Goal: Task Accomplishment & Management: Manage account settings

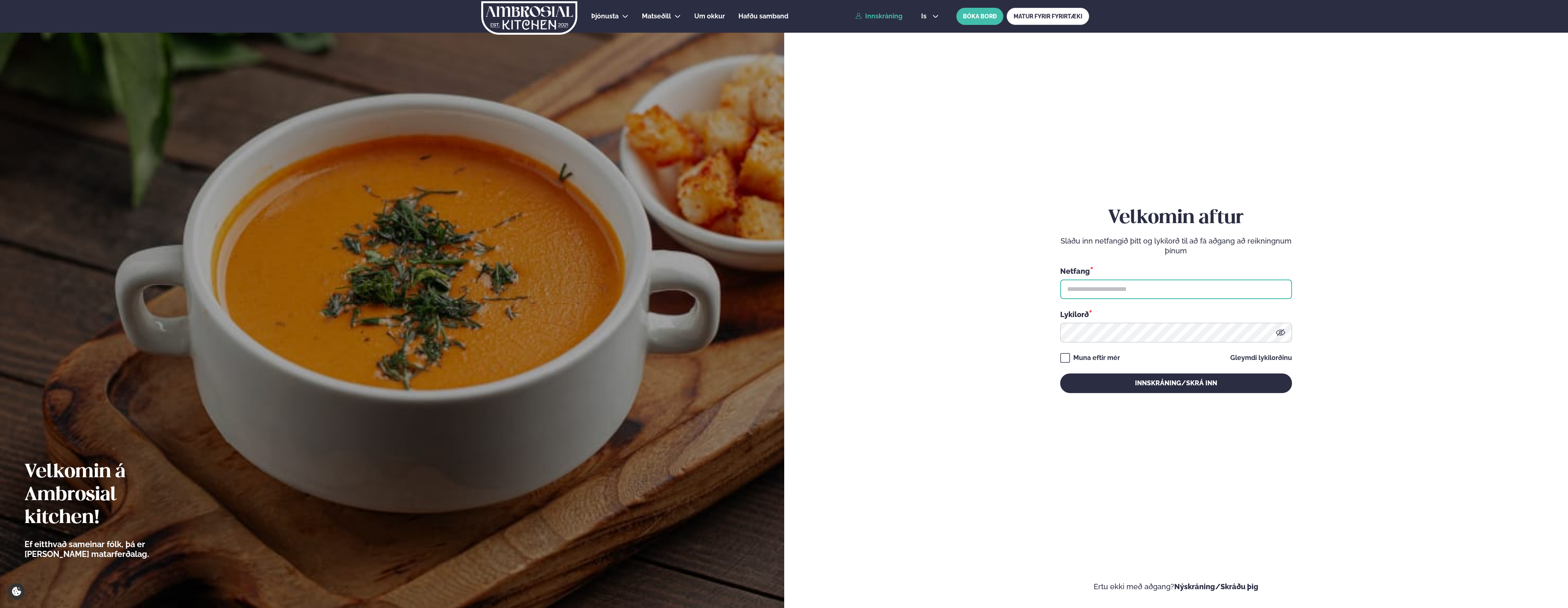
click at [1106, 284] on input "text" at bounding box center [1176, 289] width 232 height 20
type input "**********"
click at [1060, 374] on button "Innskráning/Skrá inn" at bounding box center [1176, 384] width 232 height 20
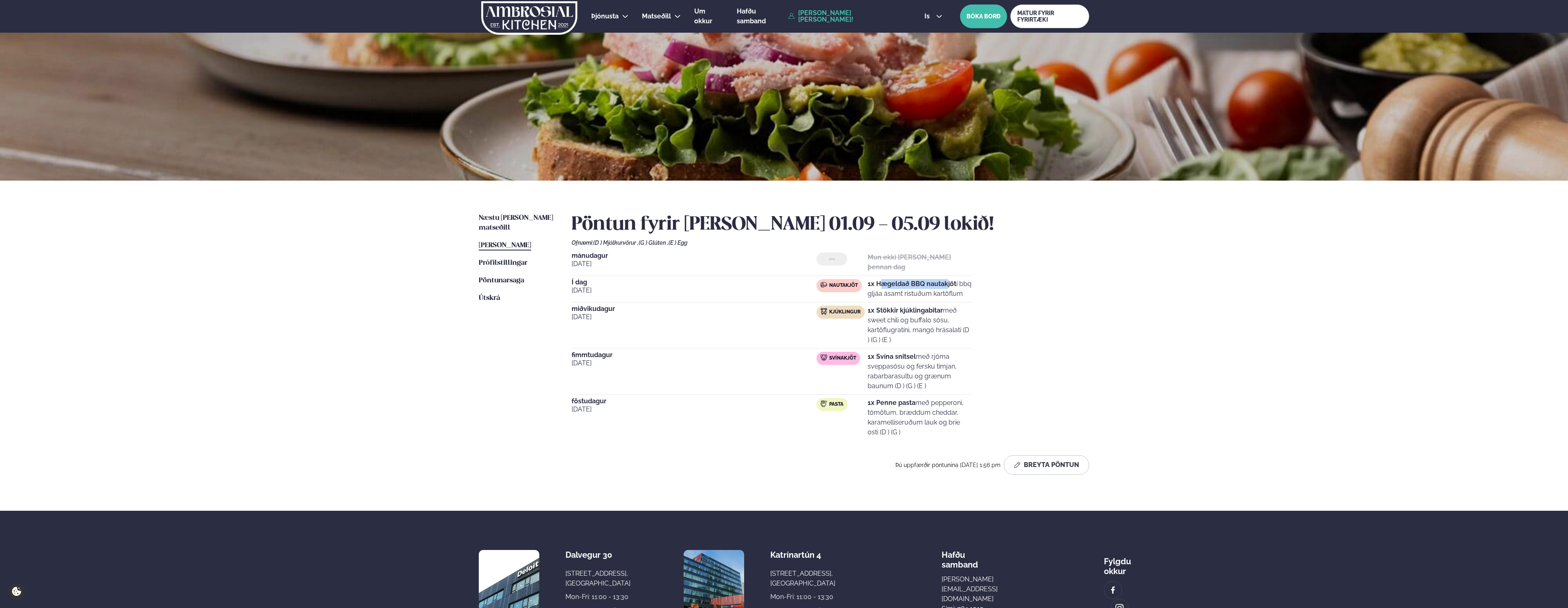
drag, startPoint x: 879, startPoint y: 280, endPoint x: 942, endPoint y: 285, distance: 63.2
click at [947, 284] on p "1x Hægeldað BBQ nautakjöt í bbq gljáa ásamt ristuðum kartöflum" at bounding box center [920, 289] width 105 height 20
drag, startPoint x: 878, startPoint y: 292, endPoint x: 908, endPoint y: 301, distance: 31.3
click at [908, 299] on p "1x Hægeldað BBQ nautakjöt í bbq gljáa ásamt ristuðum kartöflum" at bounding box center [920, 289] width 105 height 20
